Goal: Book appointment/travel/reservation

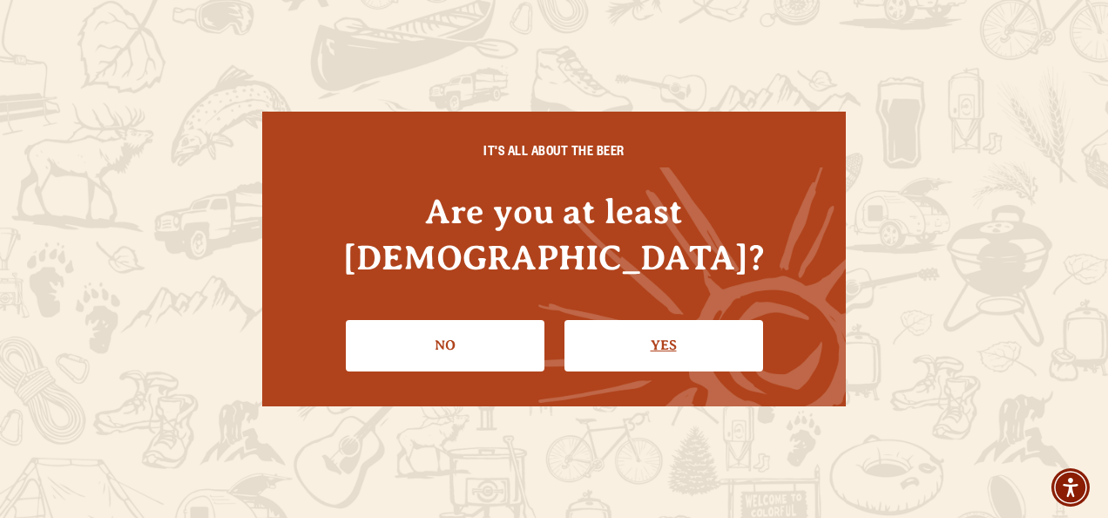
click at [686, 321] on link "Yes" at bounding box center [664, 345] width 199 height 51
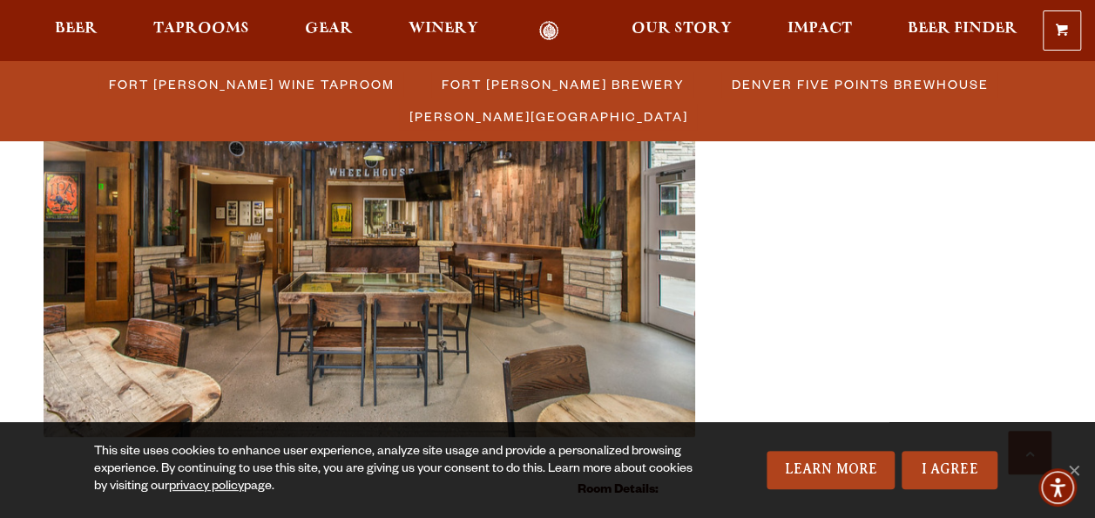
scroll to position [747, 0]
click at [923, 457] on link "I Agree" at bounding box center [950, 469] width 96 height 38
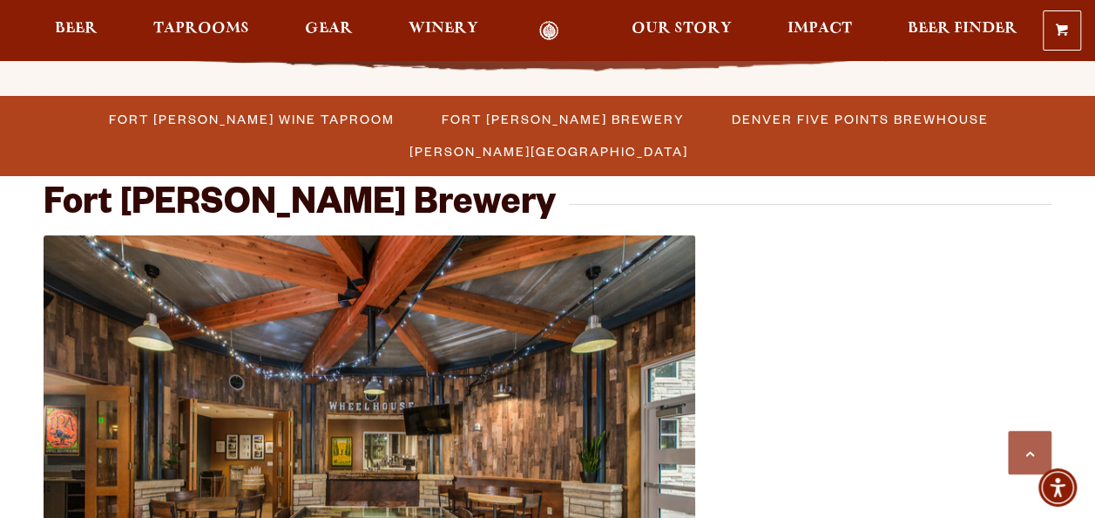
scroll to position [511, 0]
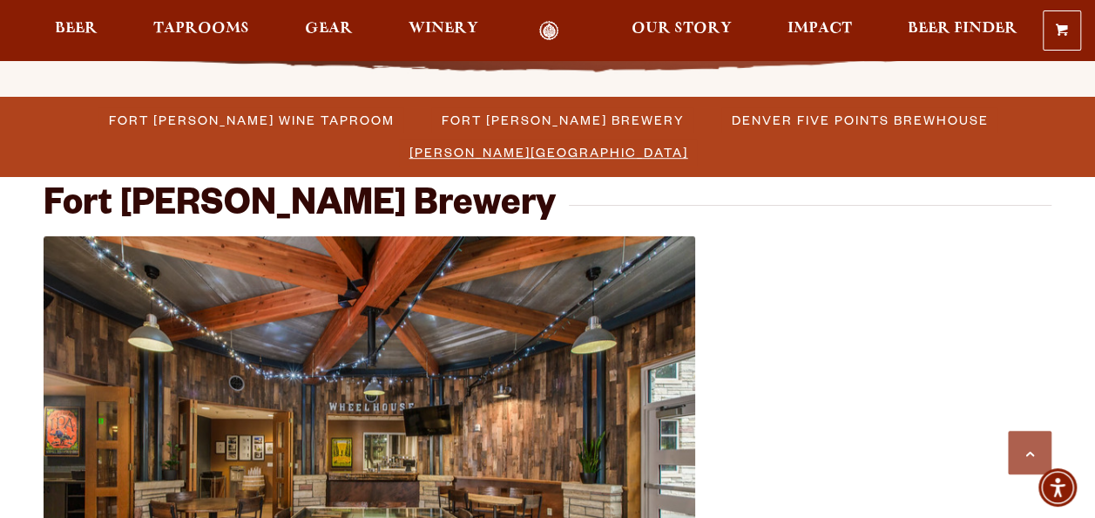
click at [688, 139] on span "[PERSON_NAME][GEOGRAPHIC_DATA]" at bounding box center [548, 151] width 279 height 25
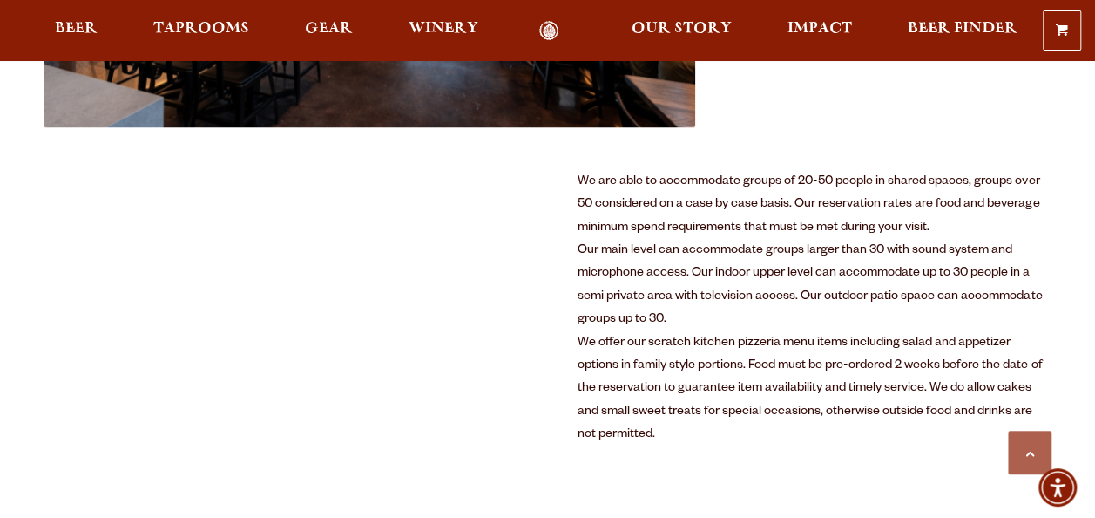
scroll to position [849, 0]
